Goal: Information Seeking & Learning: Learn about a topic

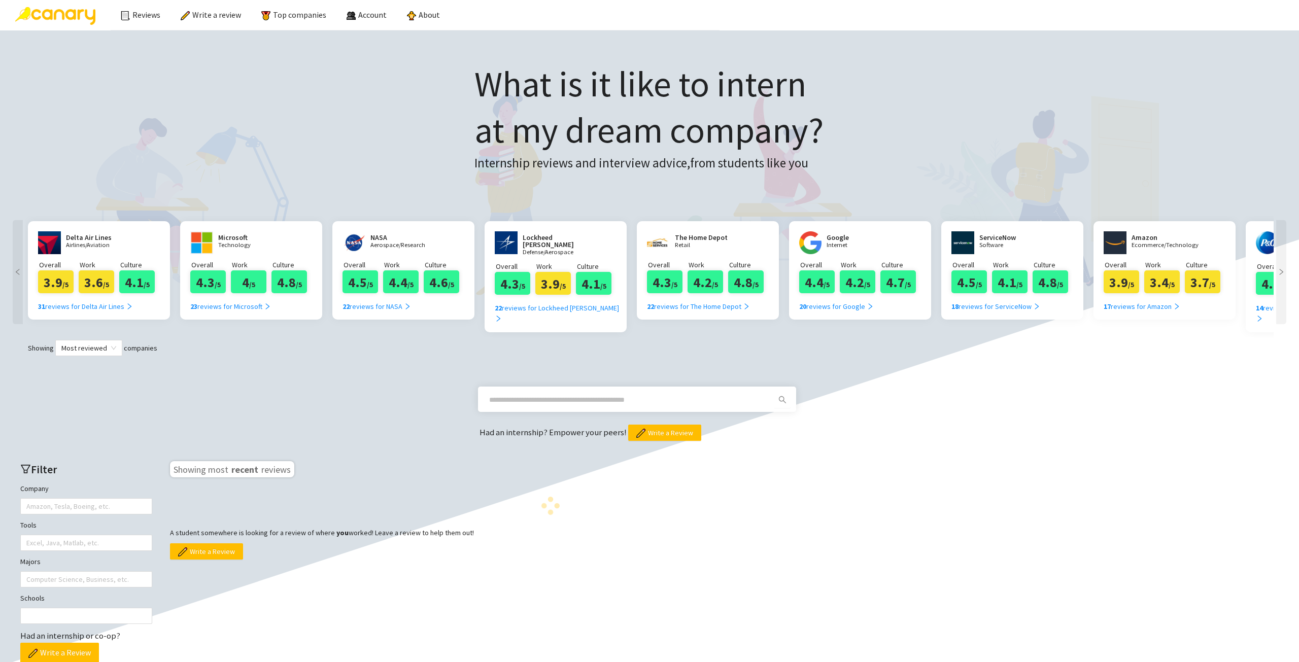
click at [558, 392] on span at bounding box center [629, 400] width 292 height 16
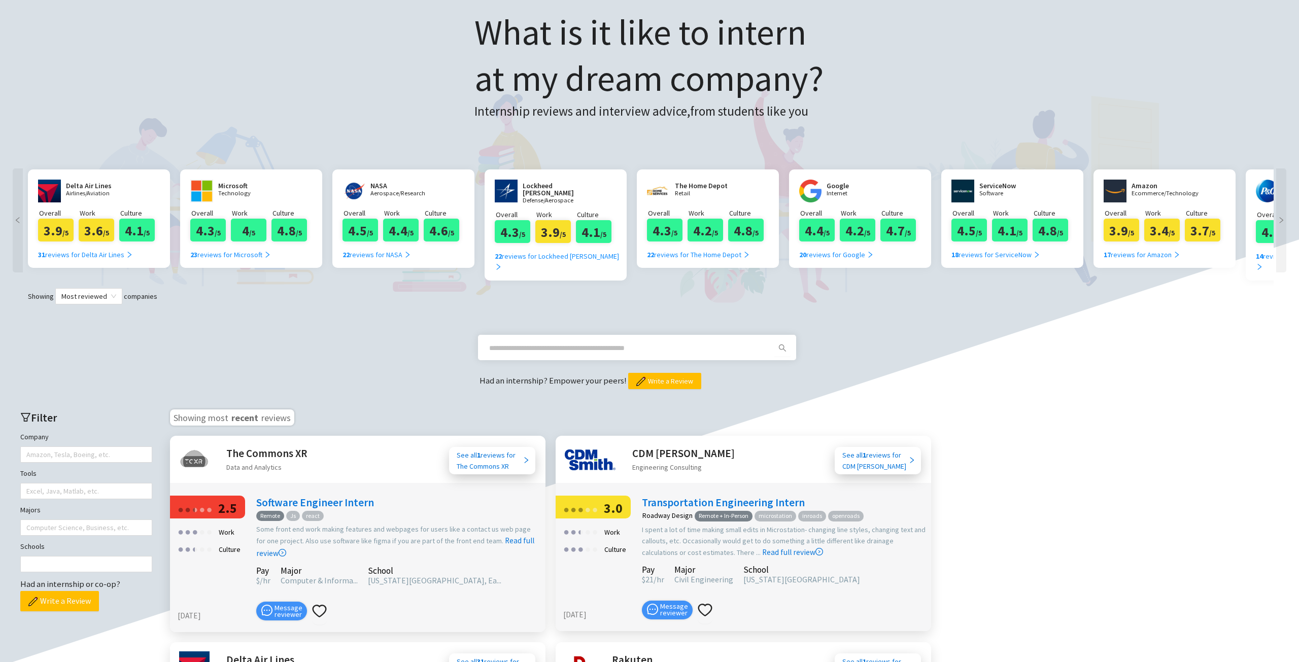
scroll to position [152, 0]
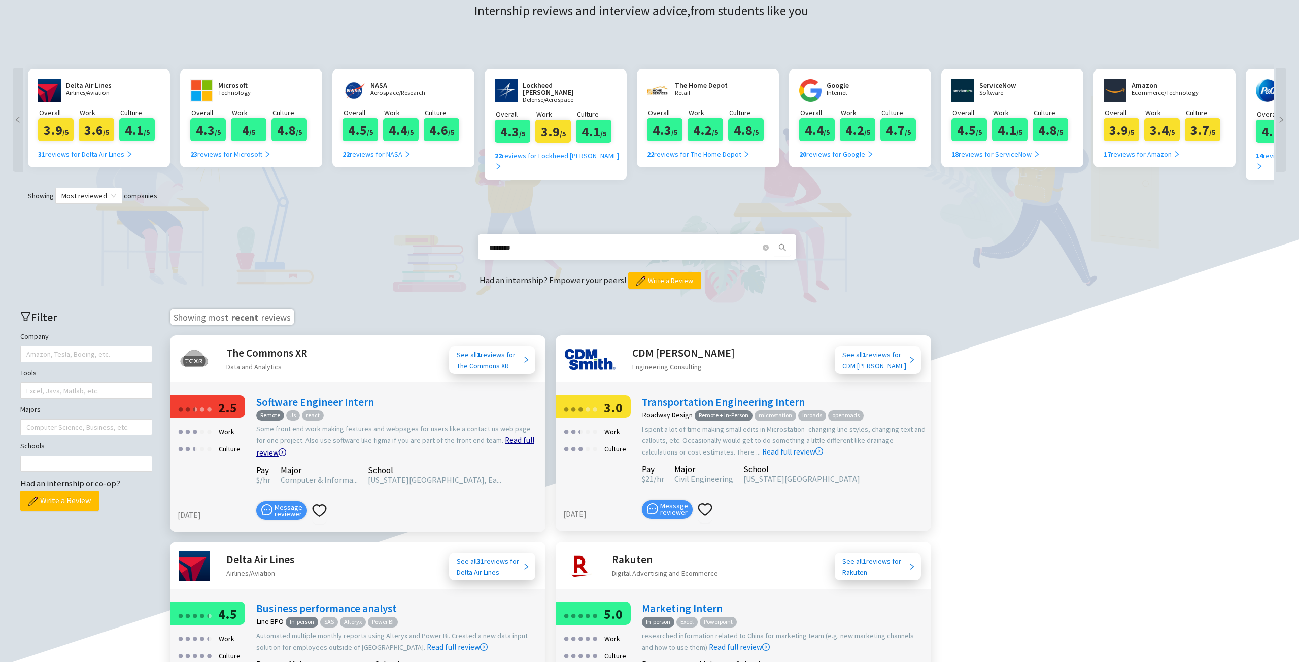
type input "********"
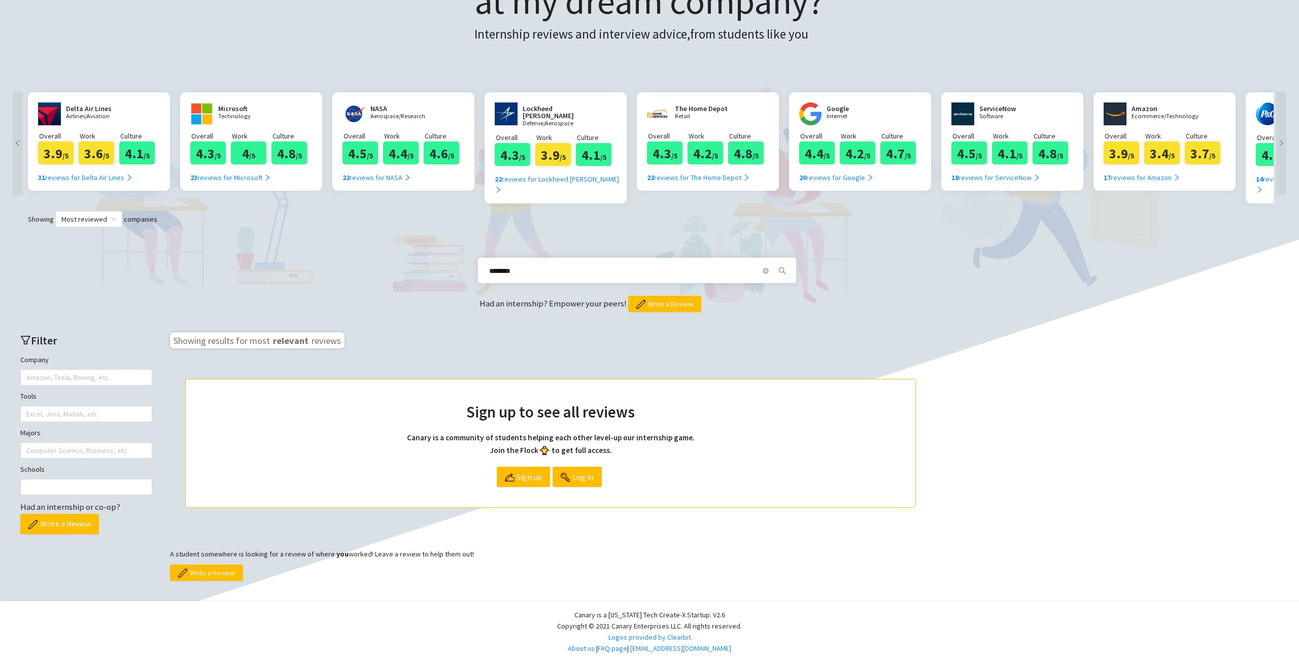
scroll to position [116, 0]
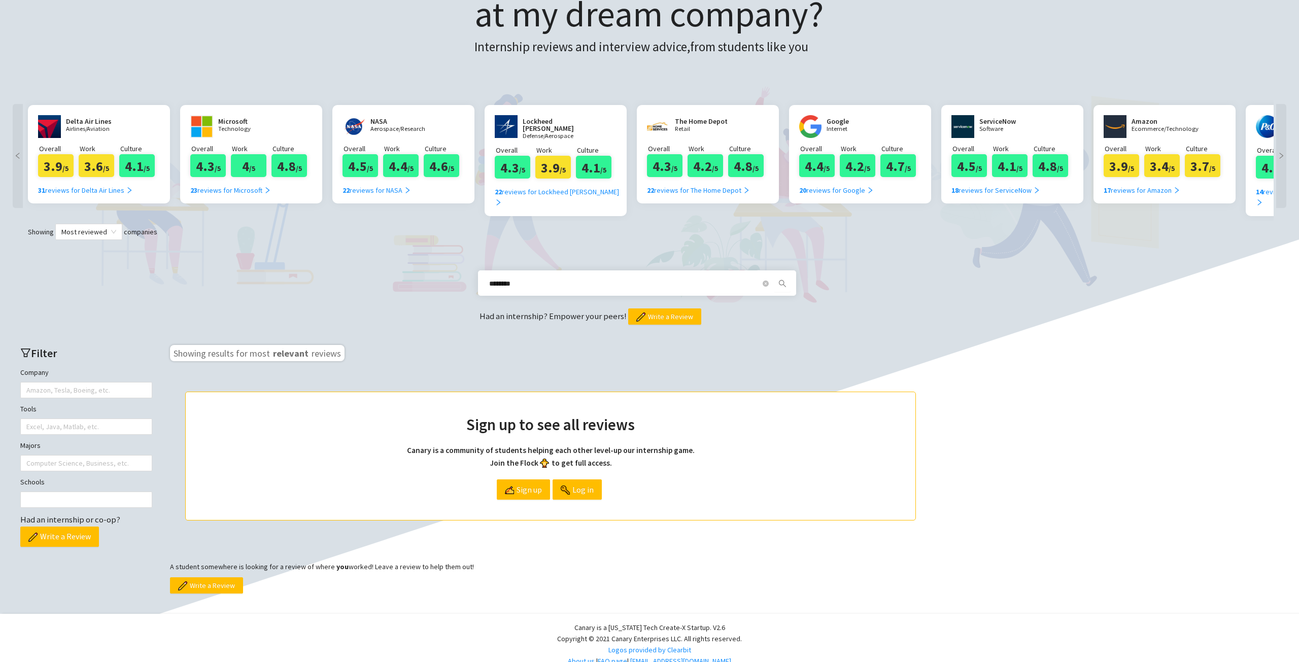
click at [543, 278] on input "********" at bounding box center [624, 283] width 271 height 11
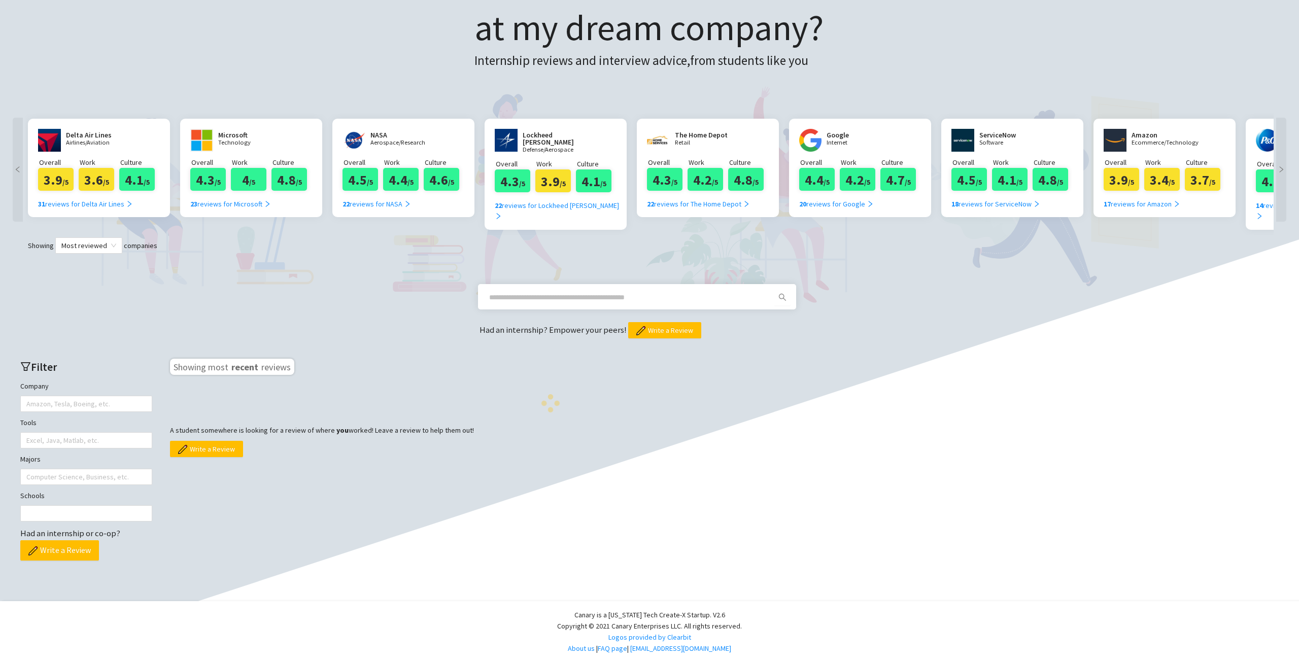
scroll to position [90, 0]
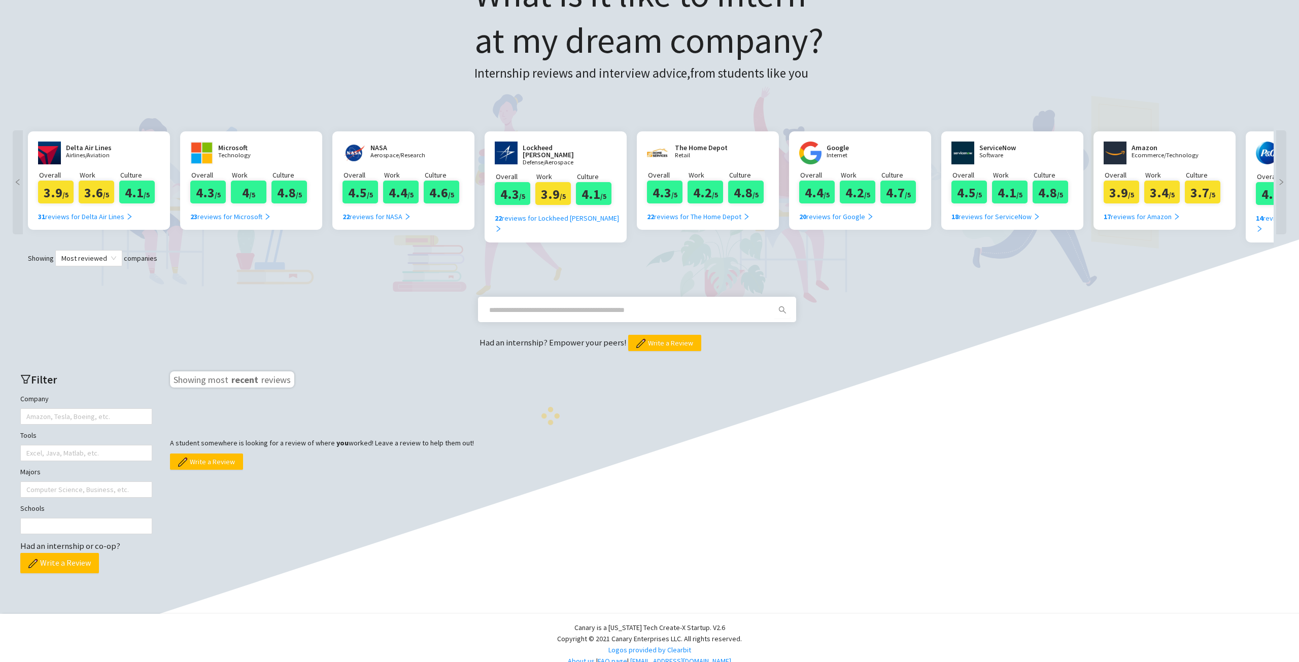
click at [545, 268] on div "Had an internship? Empower your peers! Write a Review" at bounding box center [649, 308] width 1278 height 85
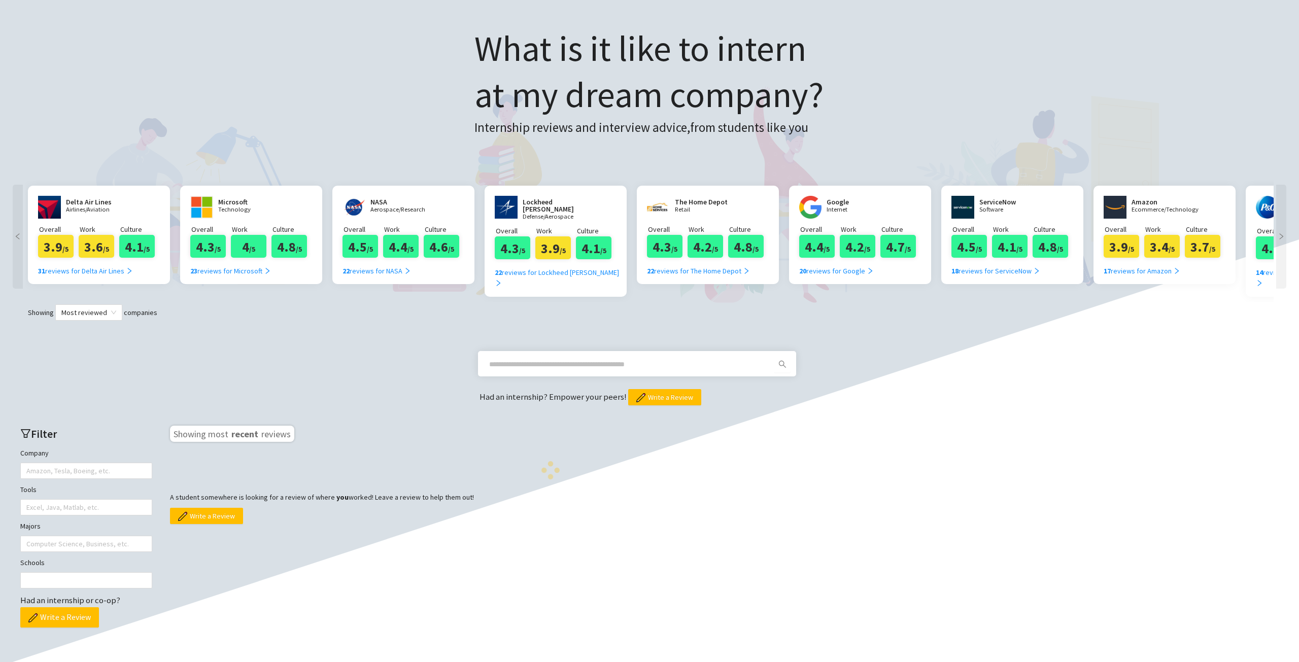
scroll to position [0, 0]
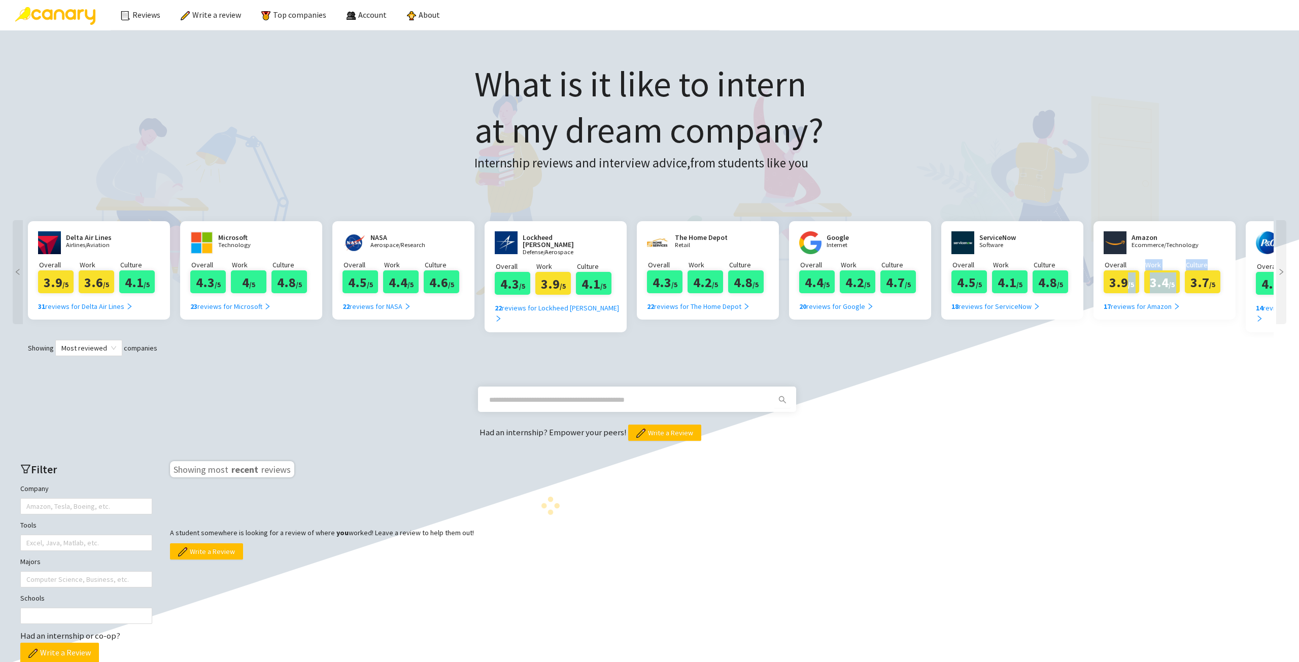
drag, startPoint x: 1126, startPoint y: 277, endPoint x: 1212, endPoint y: 263, distance: 87.5
click at [1222, 267] on div "Overall 3.9 /5 Work 3.4 /5 Culture 3.7 /5" at bounding box center [1164, 276] width 122 height 34
click at [1161, 148] on div "What is it like to intern at my dream company? Internship reviews and interview…" at bounding box center [649, 362] width 1278 height 643
click at [1281, 234] on div at bounding box center [1281, 272] width 10 height 104
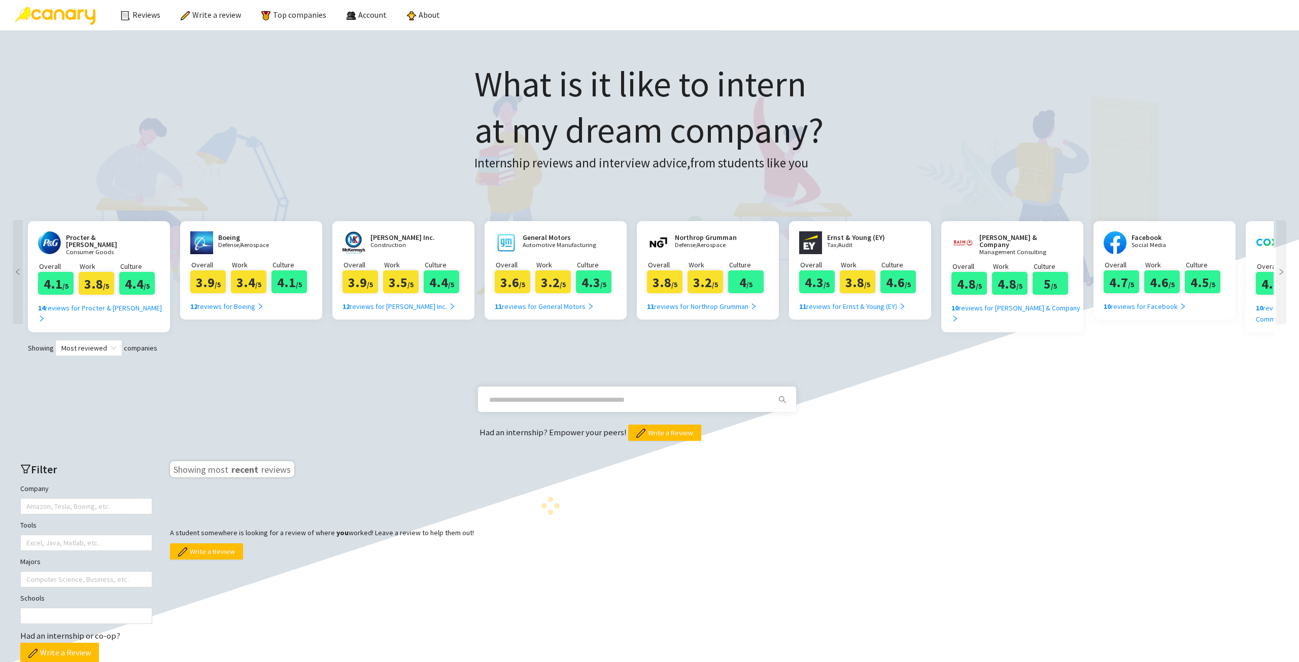
click at [1281, 233] on div at bounding box center [1281, 272] width 10 height 104
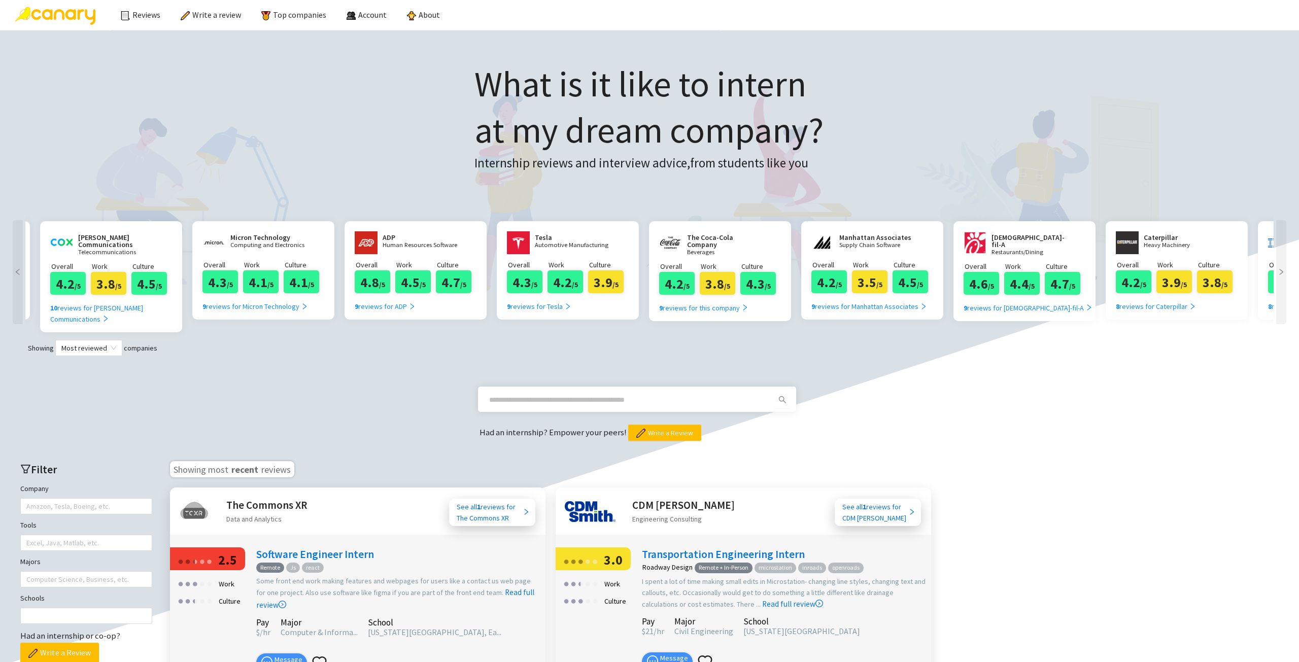
scroll to position [0, 2435]
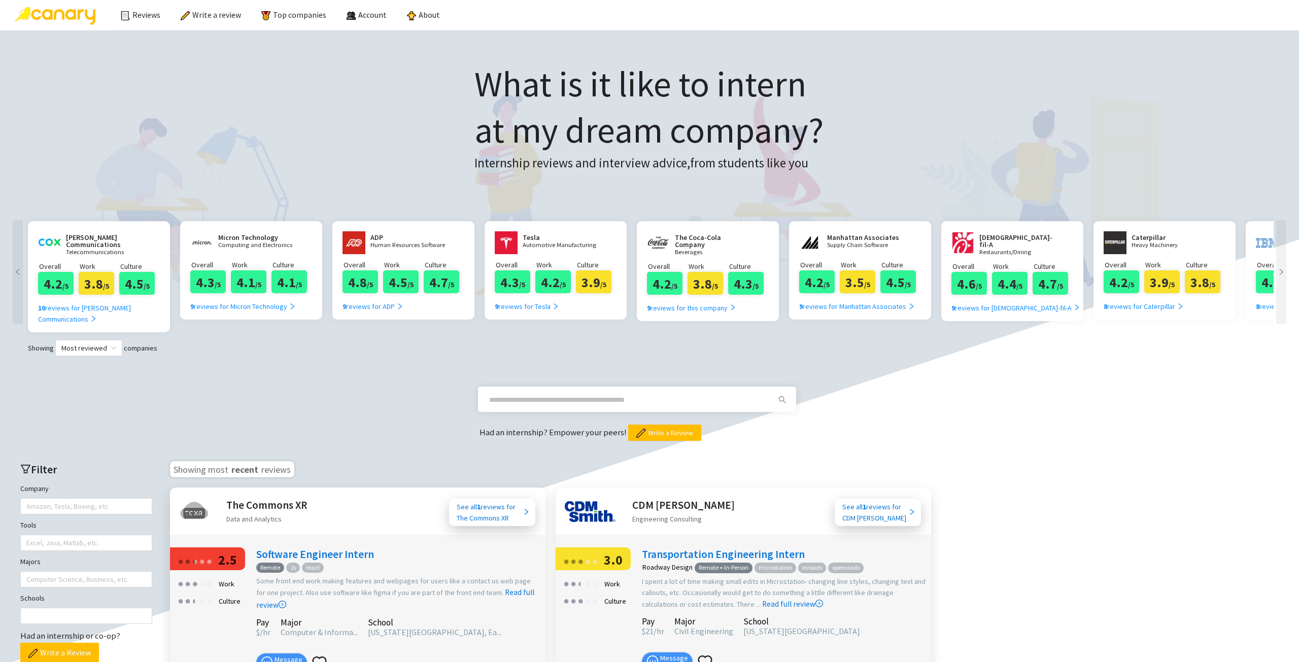
click at [1279, 230] on div at bounding box center [1281, 272] width 10 height 104
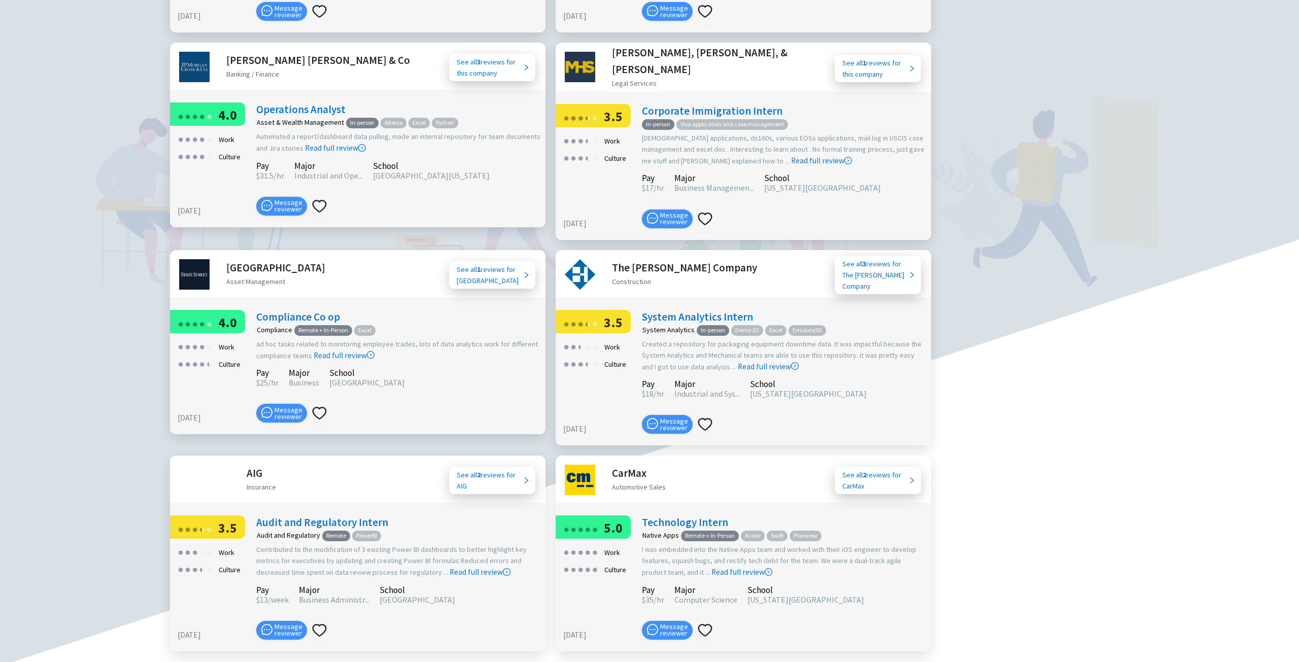
scroll to position [2197, 0]
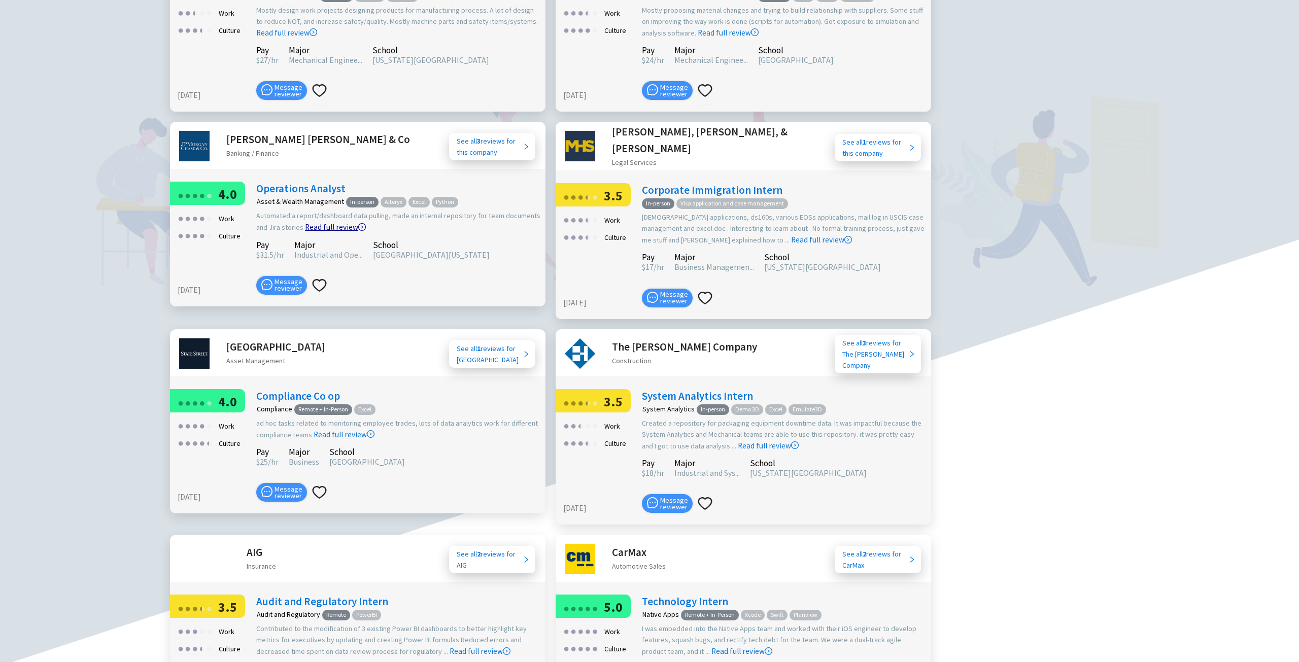
click at [330, 194] on link "Read full review" at bounding box center [335, 201] width 61 height 60
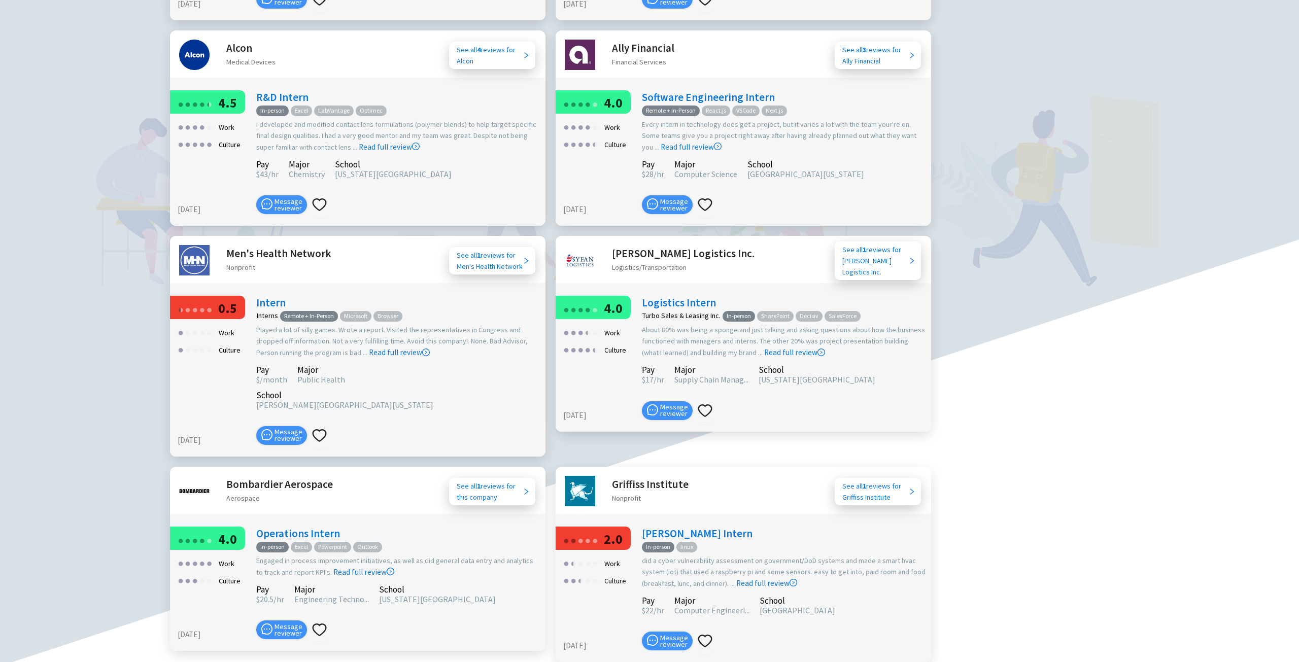
scroll to position [3161, 0]
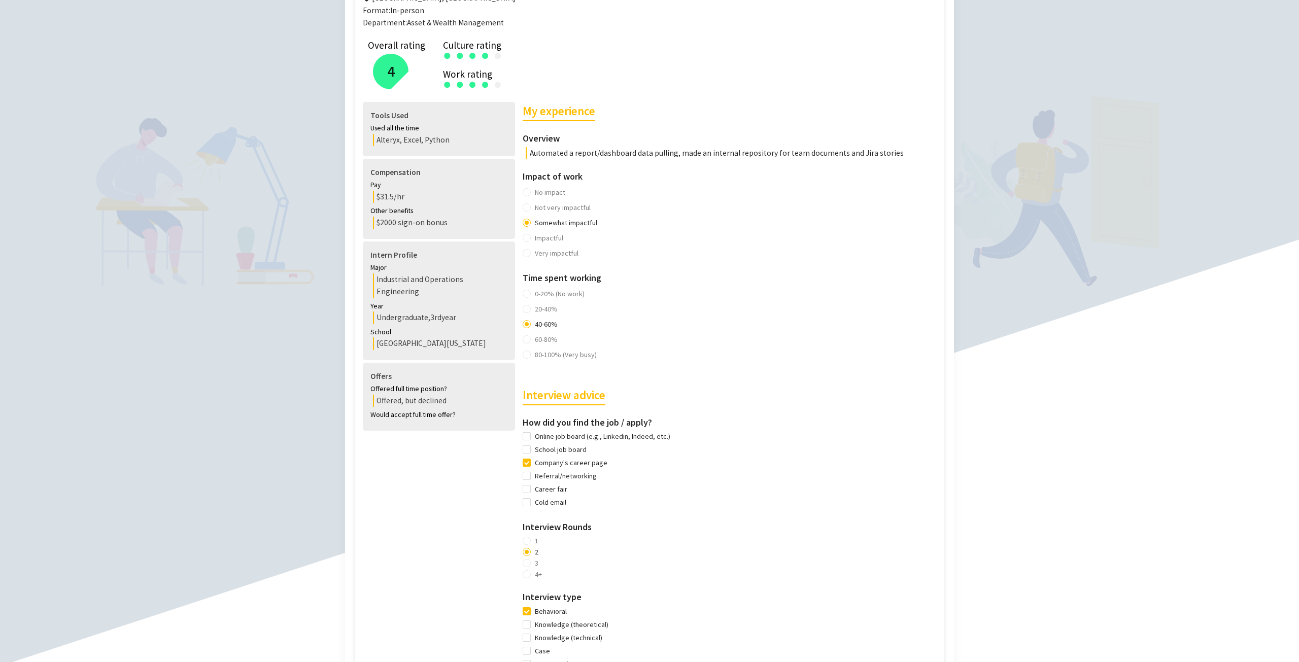
scroll to position [254, 0]
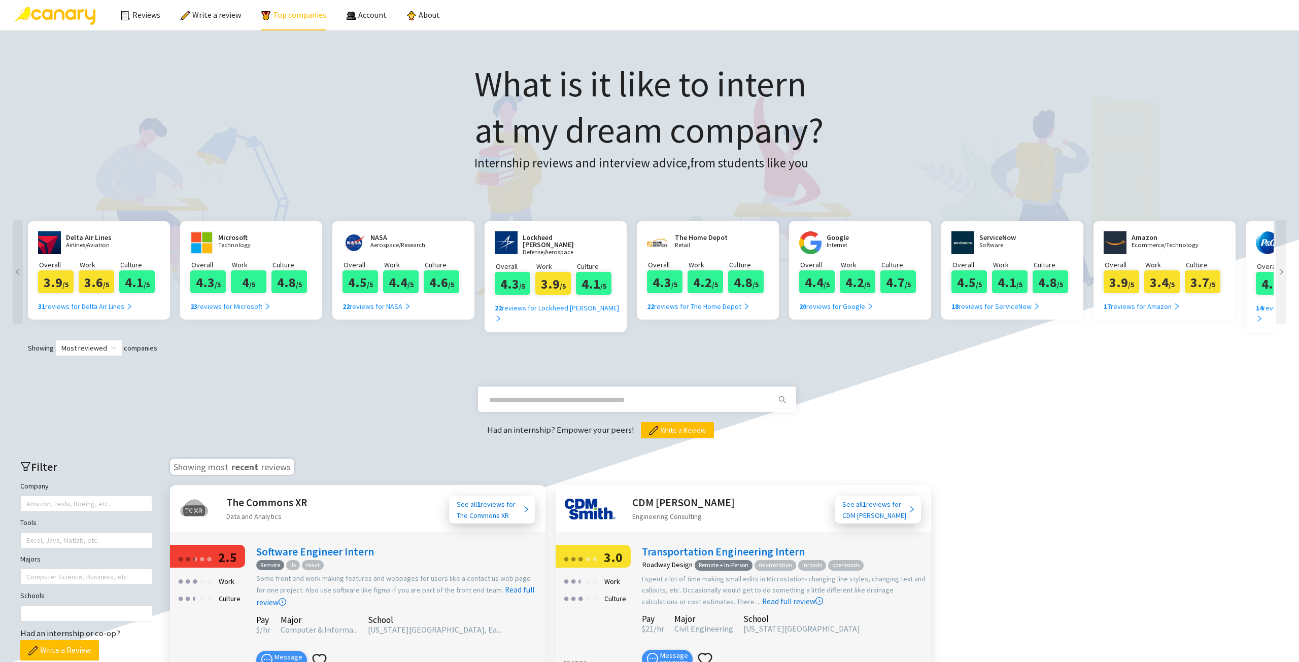
click at [282, 14] on link "Top companies" at bounding box center [293, 15] width 65 height 10
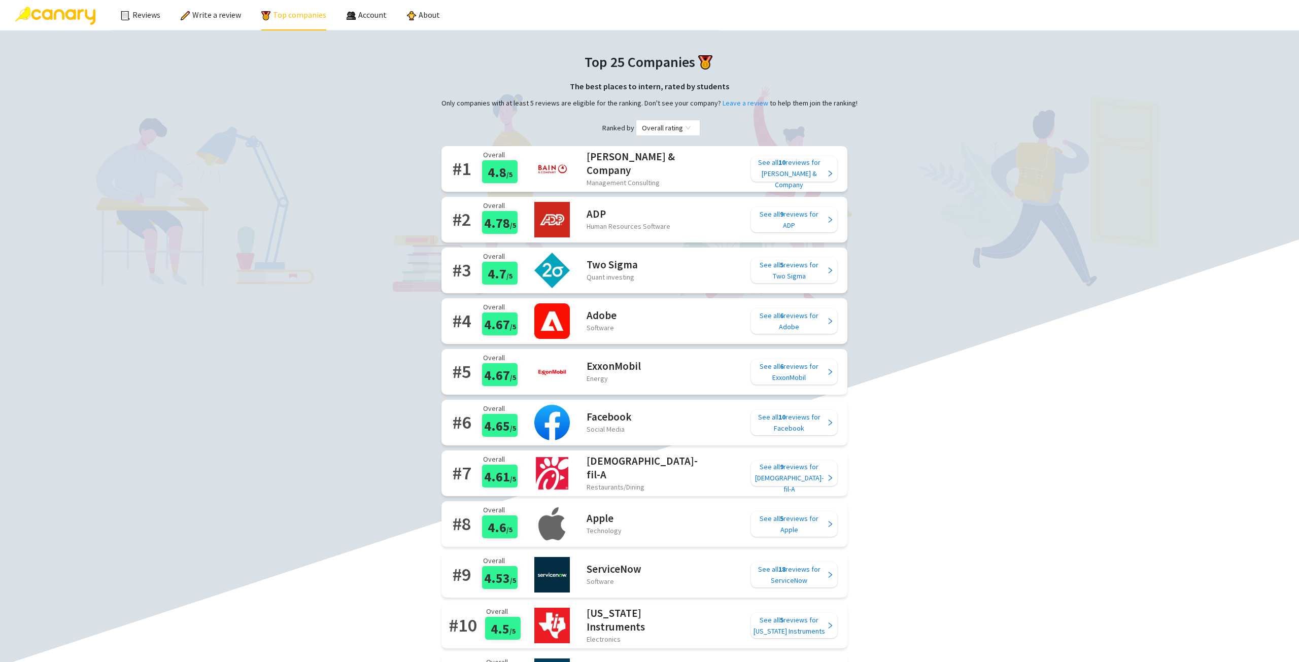
drag, startPoint x: 282, startPoint y: 14, endPoint x: 453, endPoint y: 301, distance: 334.1
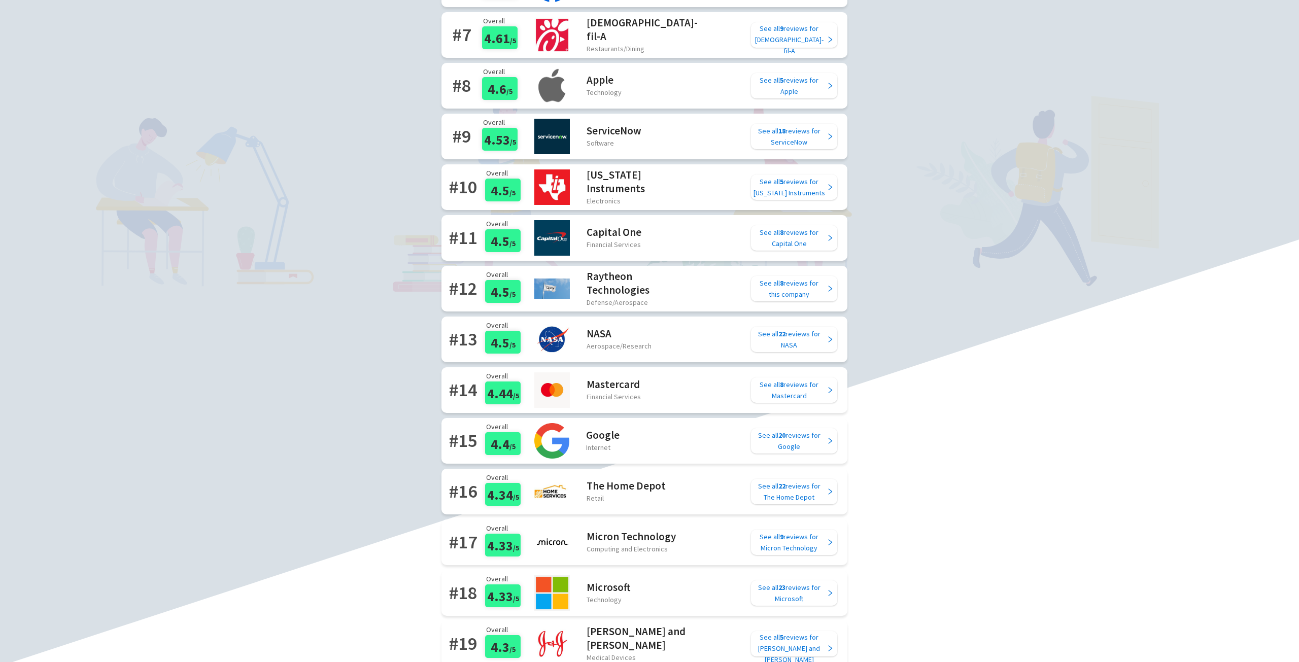
scroll to position [457, 0]
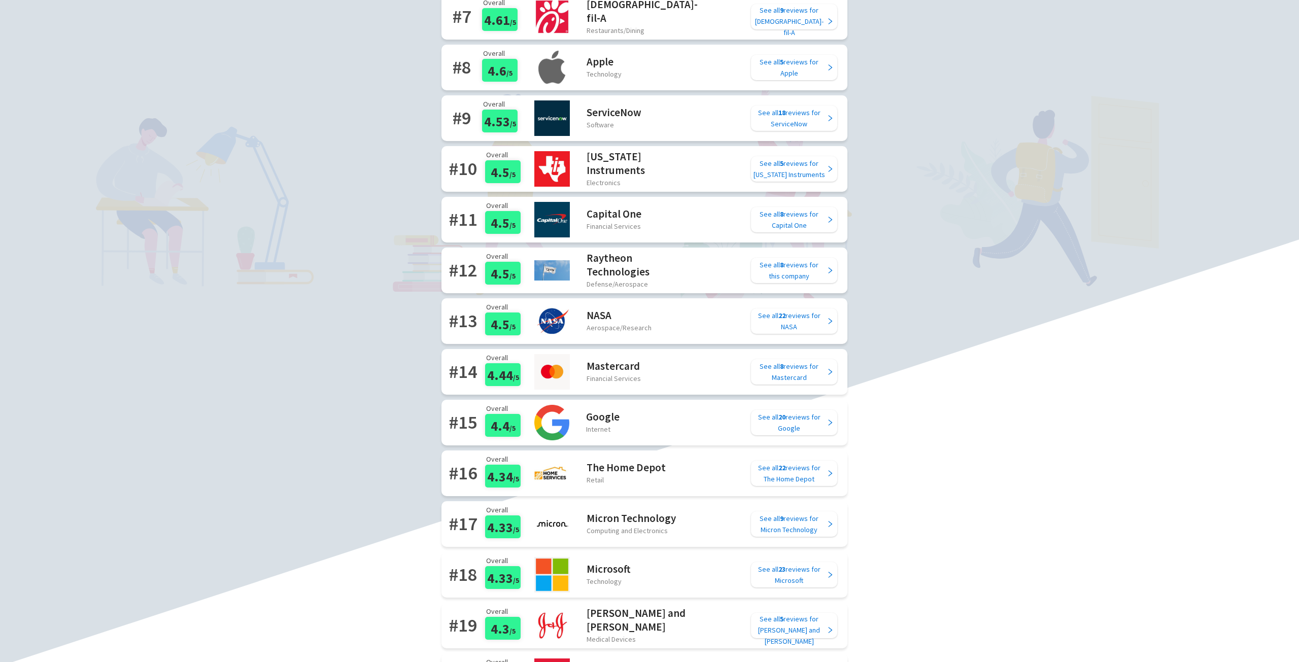
click at [1298, 208] on div "Top 25 Companies The best places to intern, rated by students Only companies wi…" at bounding box center [649, 276] width 1299 height 1404
